Goal: Go to known website: Access a specific website the user already knows

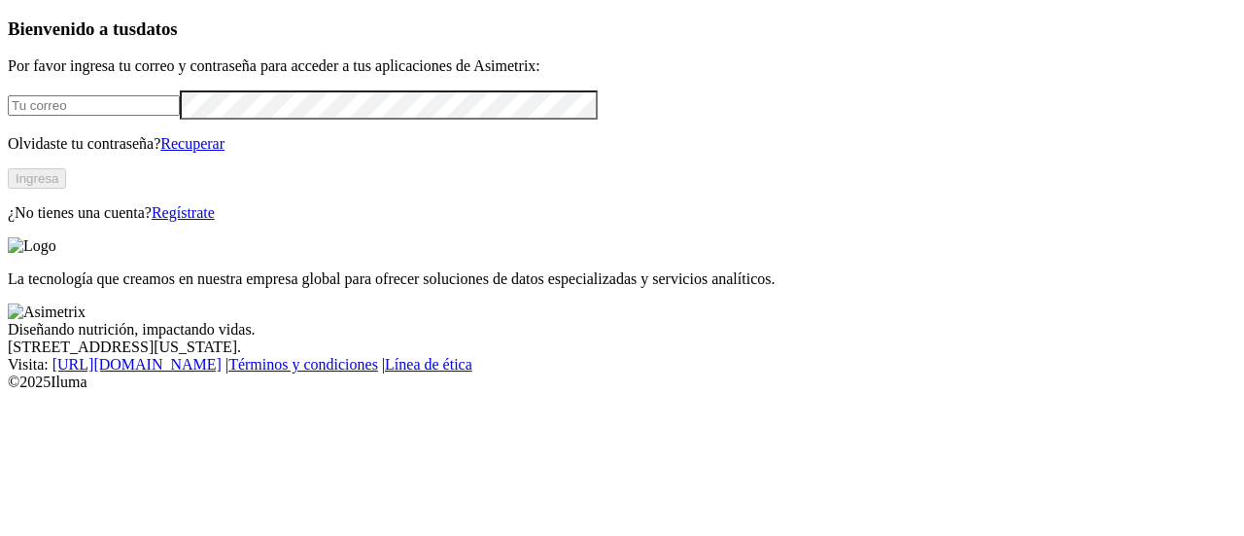
click at [180, 116] on input "email" at bounding box center [94, 105] width 172 height 20
click at [66, 189] on button "Ingresa" at bounding box center [37, 178] width 58 height 20
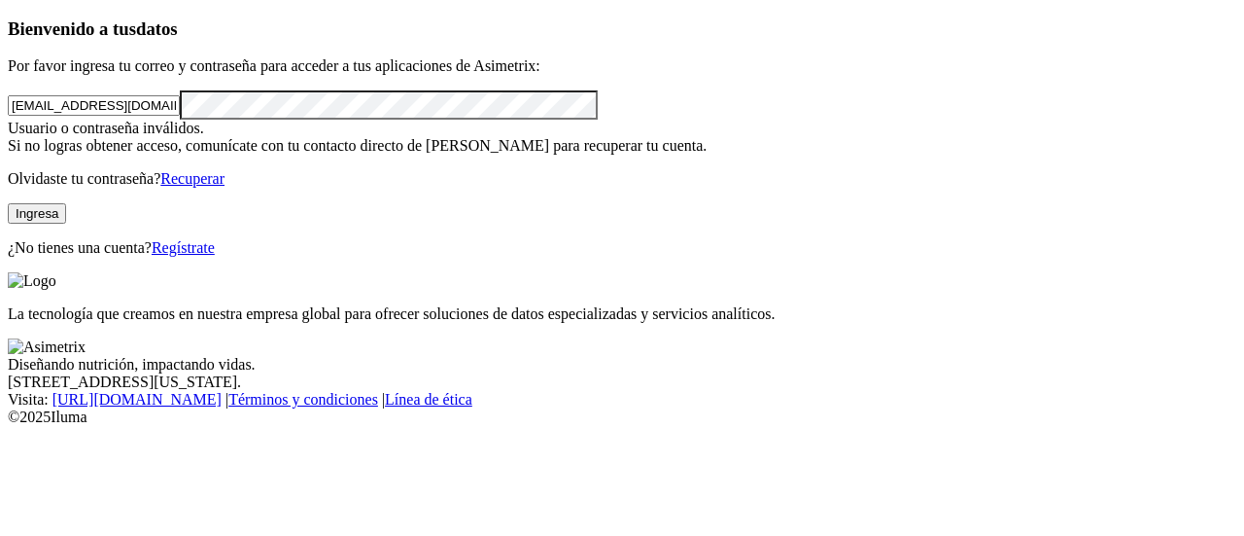
click at [109, 116] on input "[EMAIL_ADDRESS][DOMAIN_NAME]" at bounding box center [94, 105] width 172 height 20
type input "[PERSON_NAME][EMAIL_ADDRESS][DOMAIN_NAME]"
click at [66, 224] on button "Ingresa" at bounding box center [37, 213] width 58 height 20
